Goal: Task Accomplishment & Management: Manage account settings

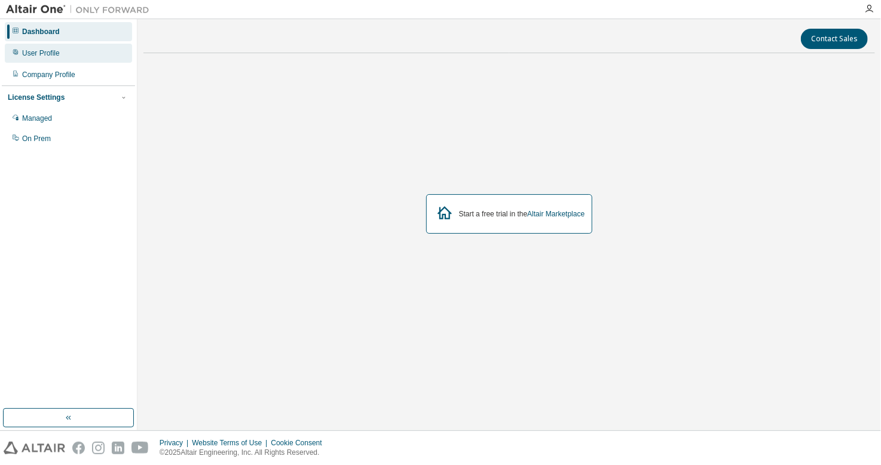
click at [88, 56] on div "User Profile" at bounding box center [68, 53] width 127 height 19
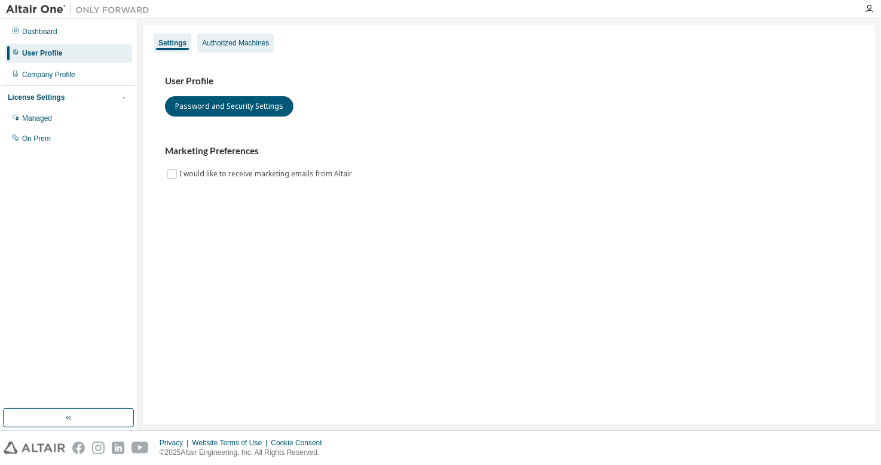
click at [207, 42] on div "Authorized Machines" at bounding box center [235, 43] width 67 height 10
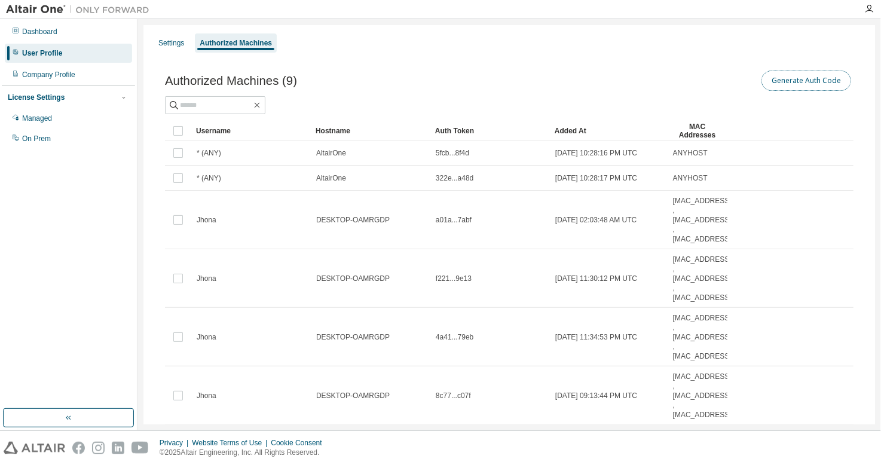
click at [820, 87] on button "Generate Auth Code" at bounding box center [806, 81] width 90 height 20
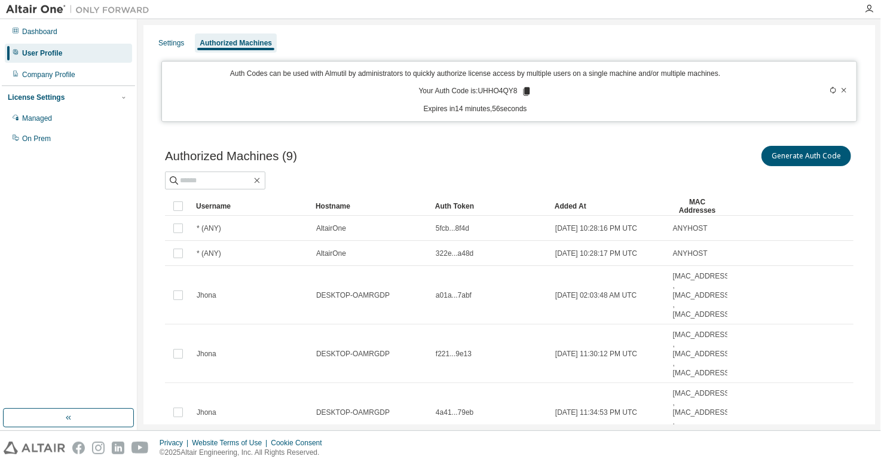
click at [521, 88] on icon at bounding box center [526, 91] width 11 height 11
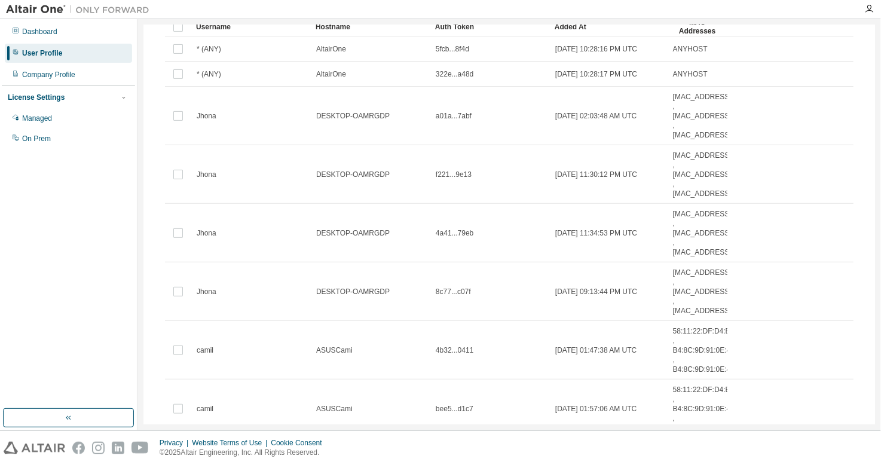
scroll to position [119, 0]
